Goal: Navigation & Orientation: Find specific page/section

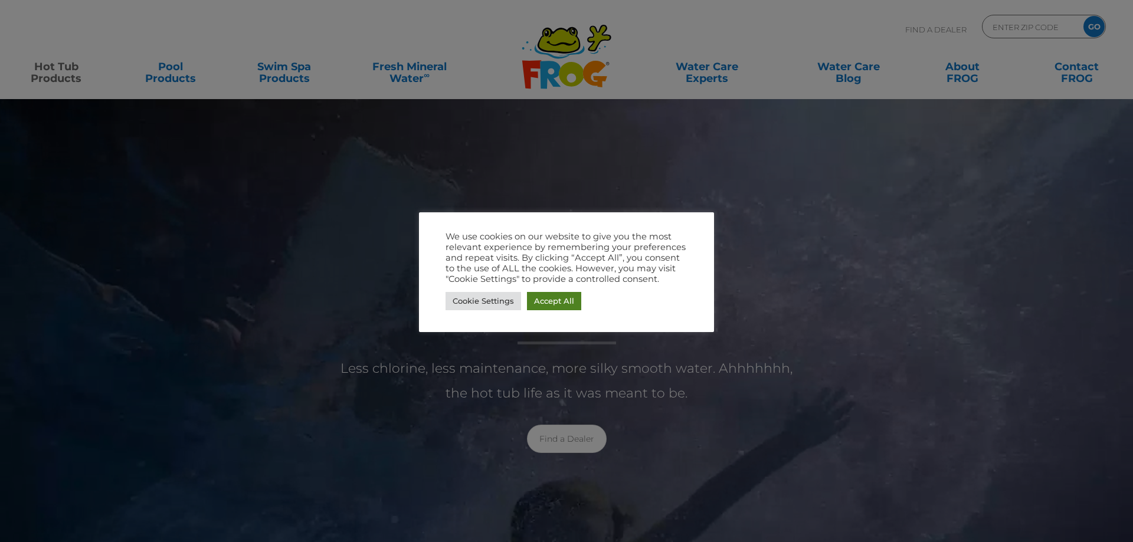
click at [556, 302] on link "Accept All" at bounding box center [554, 301] width 54 height 18
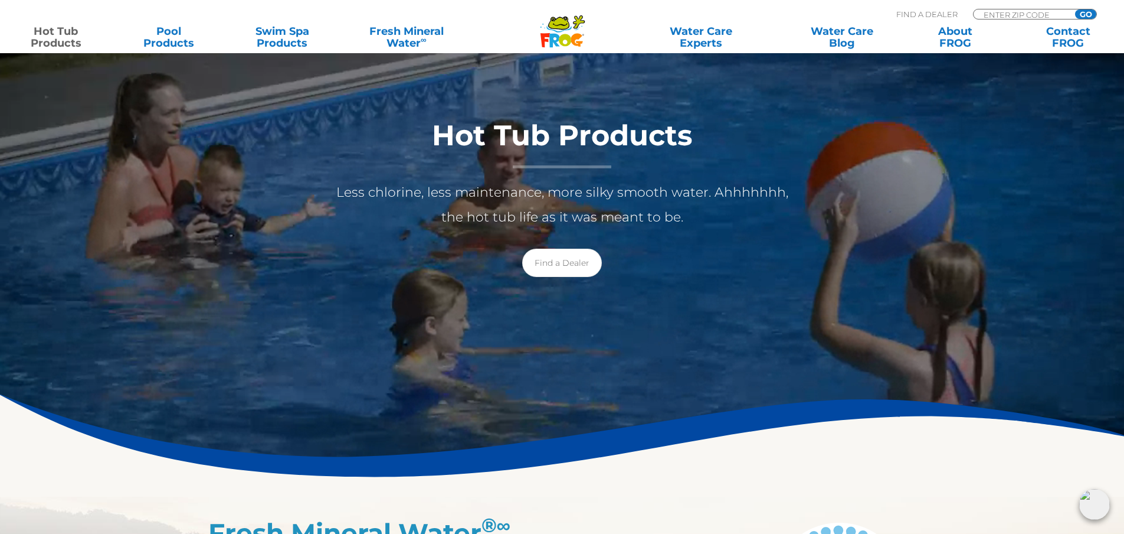
scroll to position [177, 0]
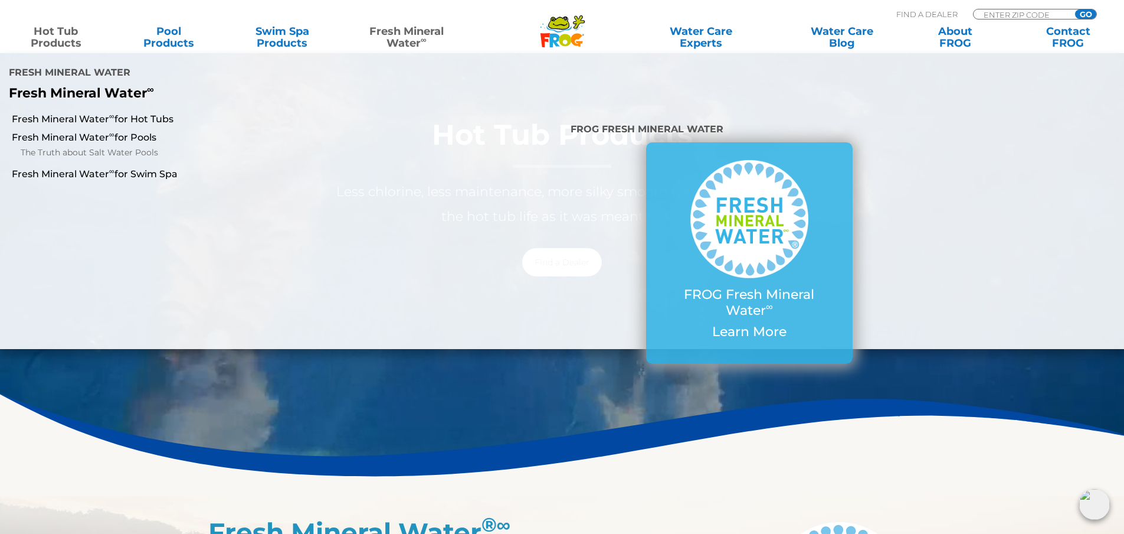
click at [400, 41] on link "Fresh Mineral Water ∞" at bounding box center [406, 37] width 110 height 24
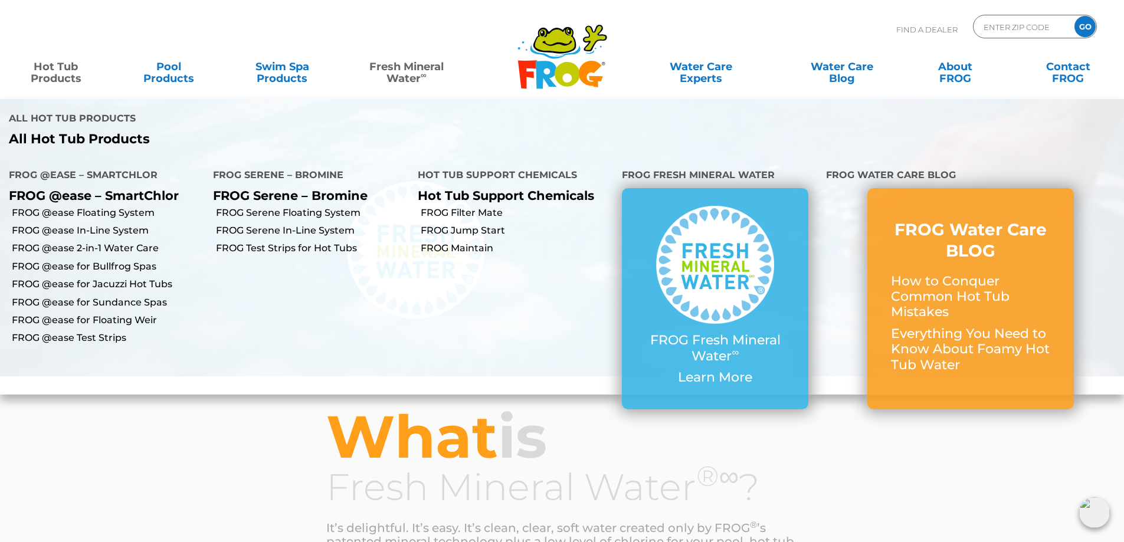
click at [64, 74] on link "Hot Tub Products" at bounding box center [56, 67] width 88 height 24
